Goal: Task Accomplishment & Management: Use online tool/utility

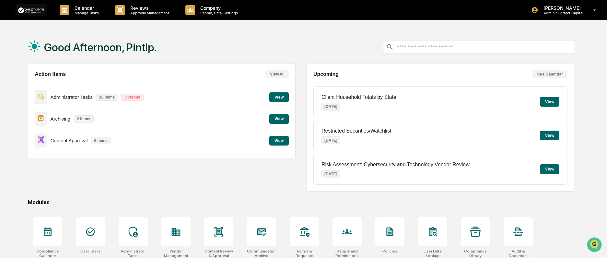
click at [281, 142] on button "View" at bounding box center [278, 141] width 19 height 10
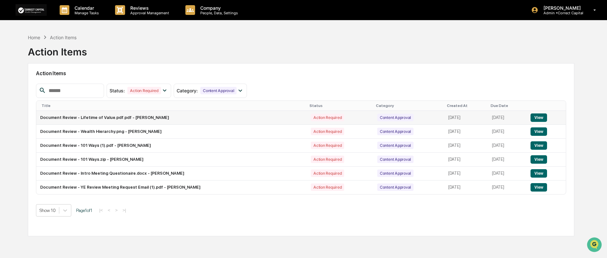
click at [542, 118] on button "View" at bounding box center [538, 117] width 17 height 8
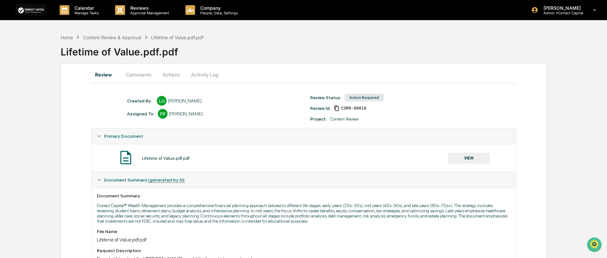
click at [473, 155] on button "VIEW" at bounding box center [469, 158] width 42 height 11
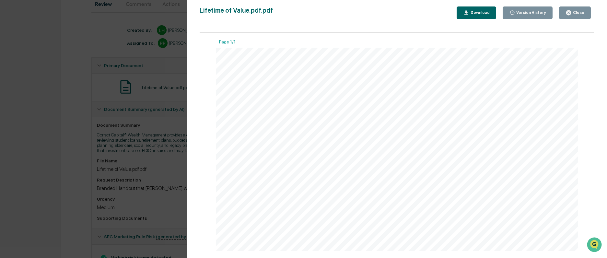
scroll to position [101, 0]
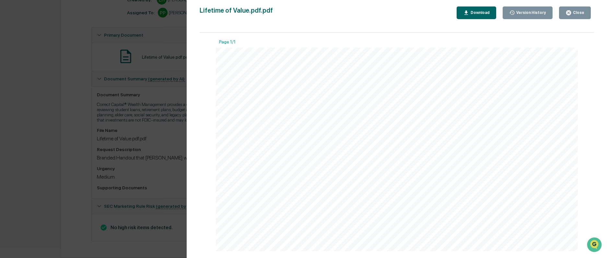
click at [579, 15] on div "Close" at bounding box center [574, 13] width 19 height 6
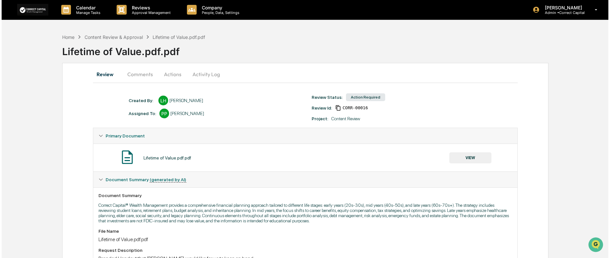
scroll to position [0, 0]
click at [169, 76] on button "Actions" at bounding box center [170, 75] width 29 height 16
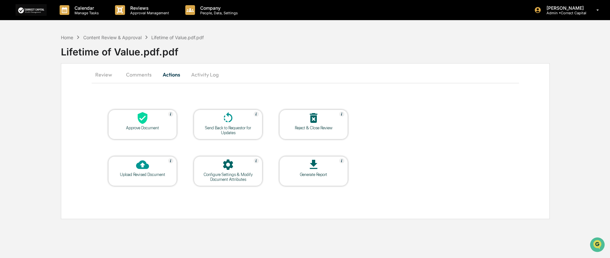
click at [151, 126] on div "Approve Document" at bounding box center [142, 127] width 58 height 5
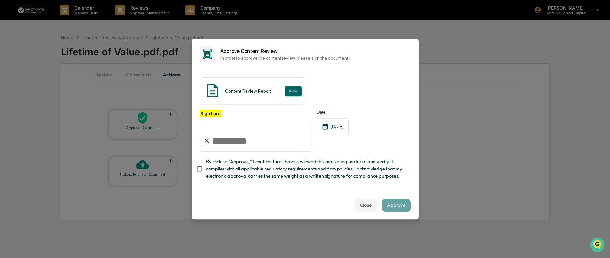
click at [263, 137] on input "Sign here" at bounding box center [256, 135] width 113 height 31
type input "**********"
click at [293, 89] on button "View" at bounding box center [293, 91] width 17 height 10
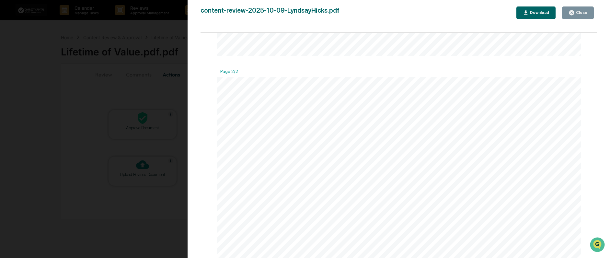
scroll to position [531, 0]
click at [581, 10] on div "Close" at bounding box center [577, 13] width 19 height 6
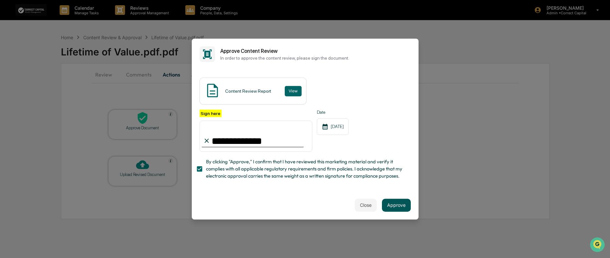
click at [392, 208] on button "Approve" at bounding box center [396, 205] width 29 height 13
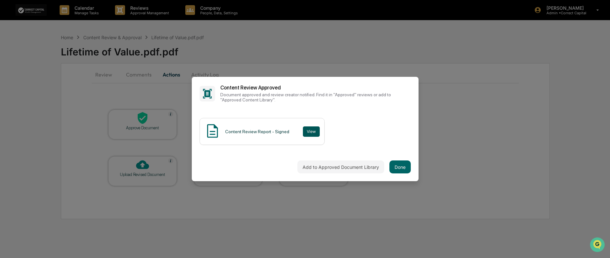
click at [308, 132] on button "View" at bounding box center [311, 131] width 17 height 10
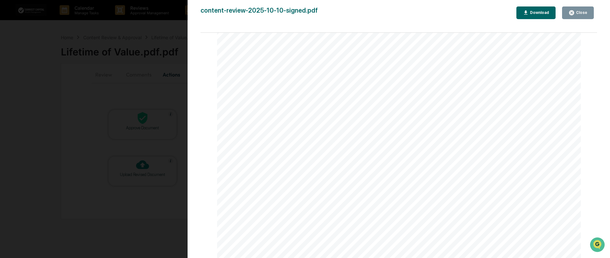
scroll to position [0, 0]
click at [546, 14] on div "Download" at bounding box center [539, 12] width 20 height 5
